Goal: Navigation & Orientation: Find specific page/section

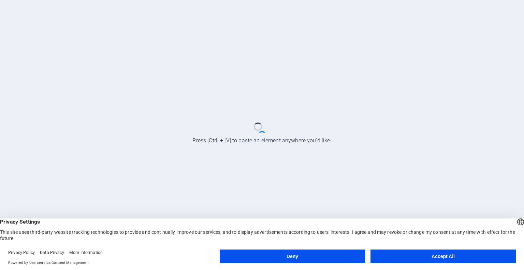
click at [399, 253] on button "Accept All" at bounding box center [442, 256] width 145 height 14
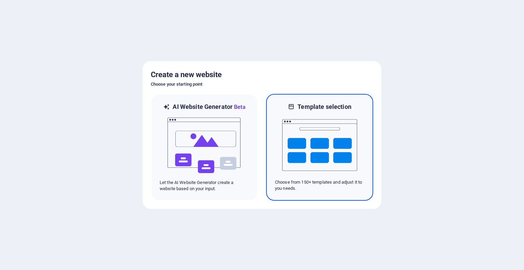
click at [341, 146] on img at bounding box center [319, 145] width 75 height 68
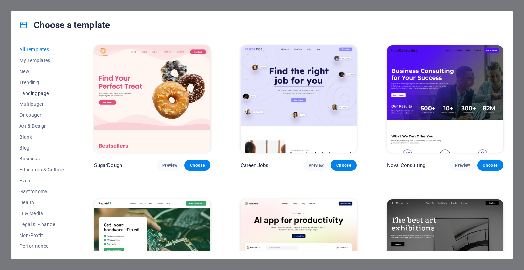
click at [36, 93] on span "Landingpage" at bounding box center [41, 92] width 45 height 5
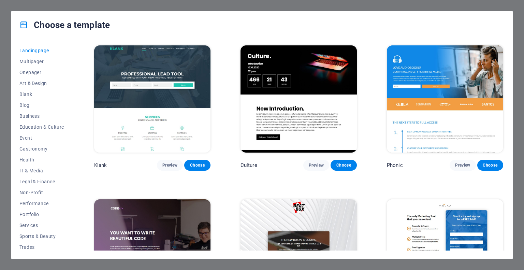
scroll to position [66, 0]
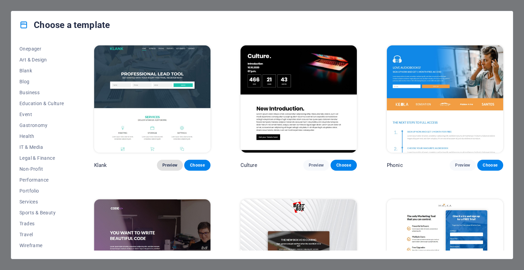
click at [173, 162] on span "Preview" at bounding box center [169, 164] width 15 height 5
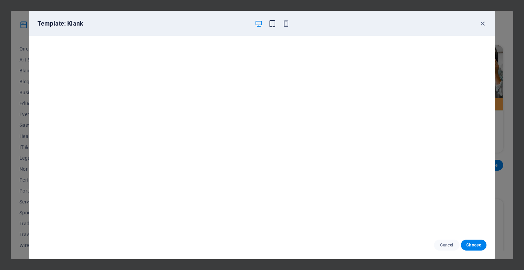
click at [274, 22] on icon "button" at bounding box center [272, 24] width 8 height 8
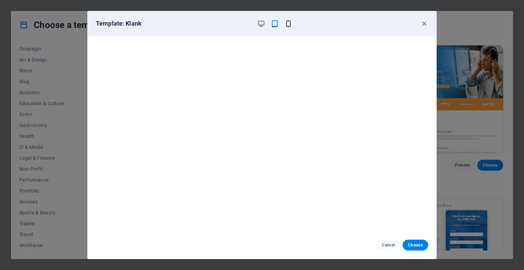
click at [289, 22] on icon "button" at bounding box center [288, 24] width 8 height 8
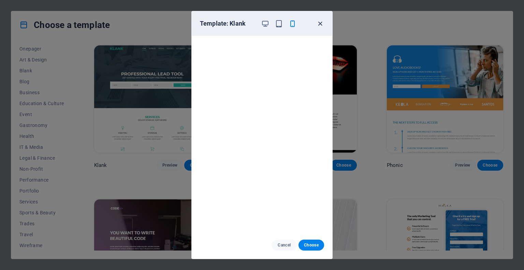
click at [317, 24] on icon "button" at bounding box center [320, 24] width 8 height 8
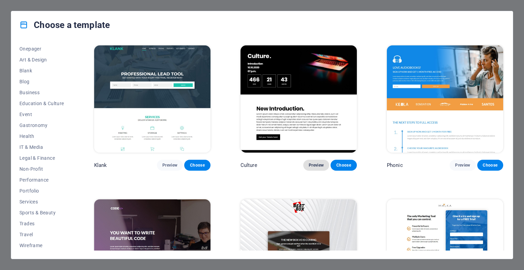
click at [324, 160] on button "Preview" at bounding box center [316, 165] width 26 height 11
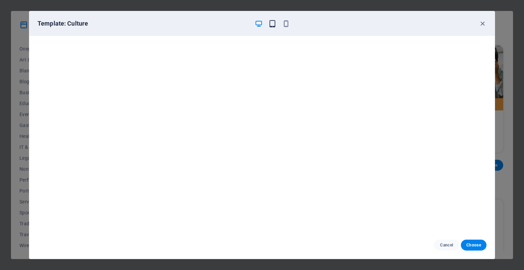
click at [268, 23] on span "button" at bounding box center [272, 24] width 8 height 8
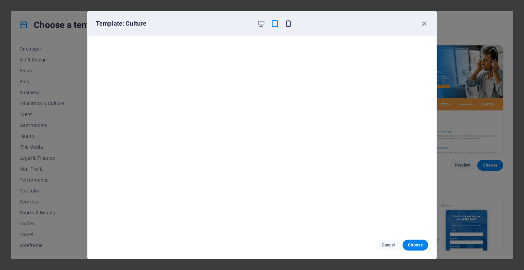
click at [286, 23] on icon "button" at bounding box center [288, 24] width 8 height 8
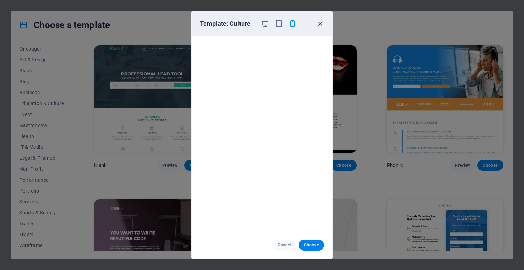
click at [319, 23] on icon "button" at bounding box center [320, 24] width 8 height 8
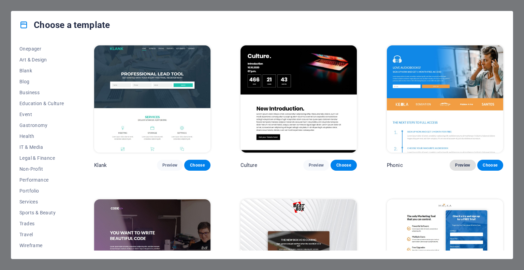
click at [451, 160] on button "Preview" at bounding box center [462, 165] width 26 height 11
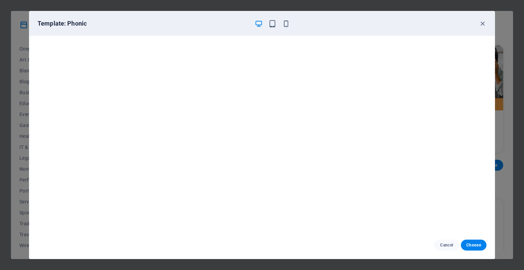
scroll to position [2, 0]
click at [479, 24] on icon "button" at bounding box center [482, 24] width 8 height 8
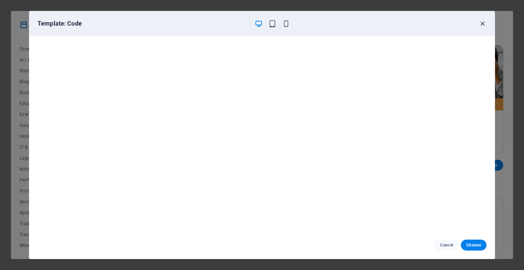
click at [480, 23] on icon "button" at bounding box center [482, 24] width 8 height 8
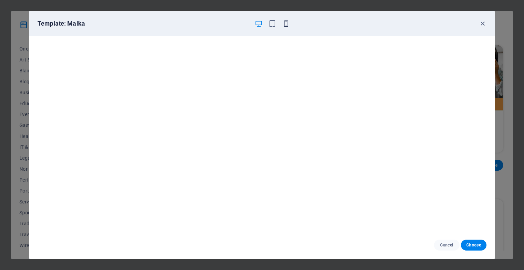
click at [285, 24] on icon "button" at bounding box center [286, 24] width 8 height 8
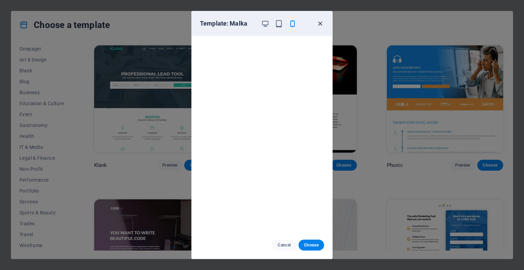
click at [318, 25] on icon "button" at bounding box center [320, 24] width 8 height 8
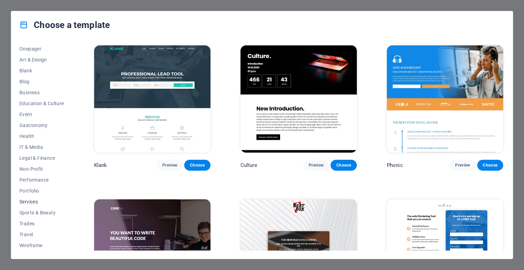
click at [26, 201] on span "Services" at bounding box center [41, 201] width 45 height 5
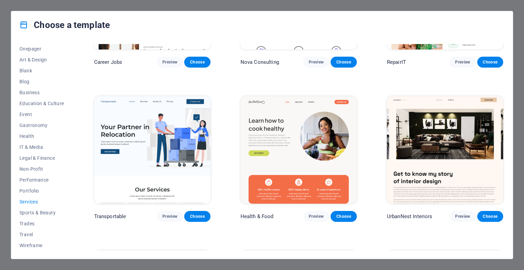
scroll to position [34, 0]
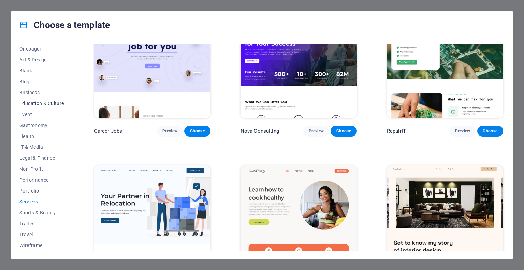
click at [47, 105] on span "Education & Culture" at bounding box center [41, 103] width 45 height 5
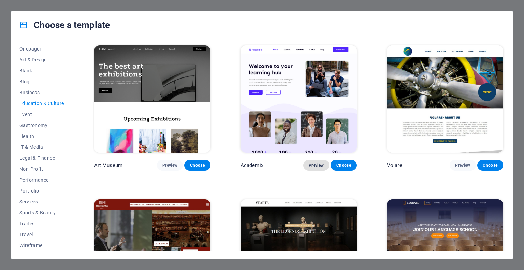
click at [309, 162] on span "Preview" at bounding box center [316, 164] width 15 height 5
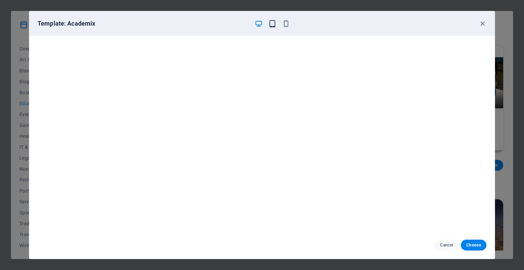
click at [269, 26] on icon "button" at bounding box center [272, 24] width 8 height 8
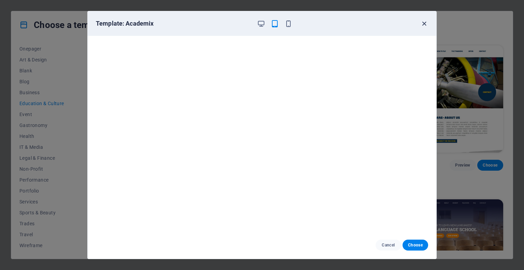
click at [427, 24] on icon "button" at bounding box center [424, 24] width 8 height 8
